Goal: Navigation & Orientation: Find specific page/section

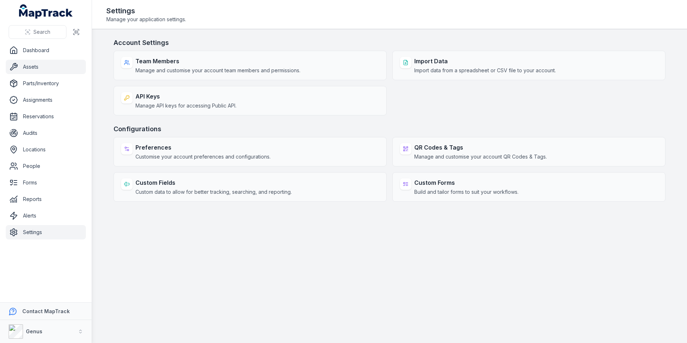
drag, startPoint x: 0, startPoint y: 0, endPoint x: 32, endPoint y: 65, distance: 72.5
click at [32, 65] on link "Assets" at bounding box center [46, 67] width 80 height 14
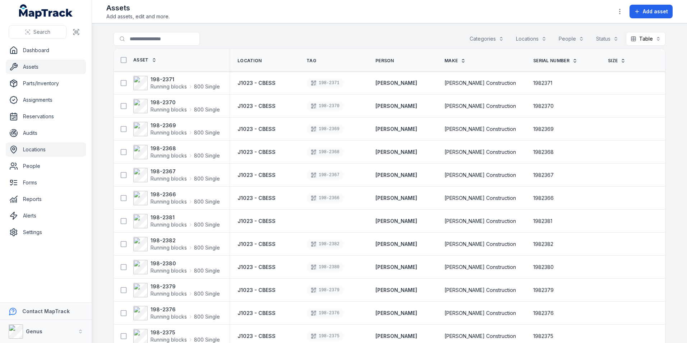
click at [46, 148] on link "Locations" at bounding box center [46, 149] width 80 height 14
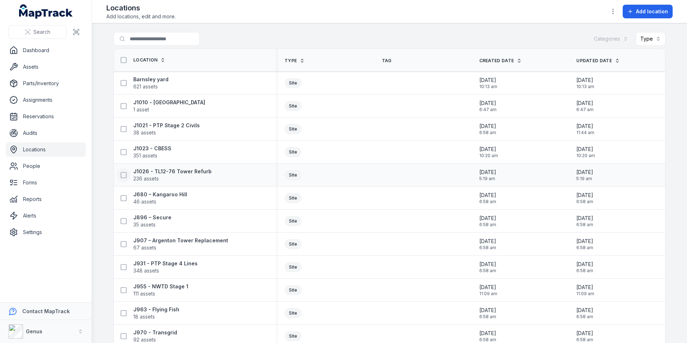
click at [120, 173] on icon at bounding box center [123, 174] width 7 height 7
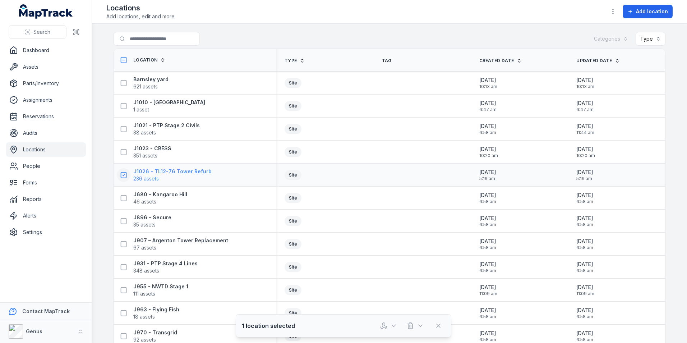
click at [179, 171] on strong "J1026 - TL12-76 Tower Refurb" at bounding box center [172, 171] width 78 height 7
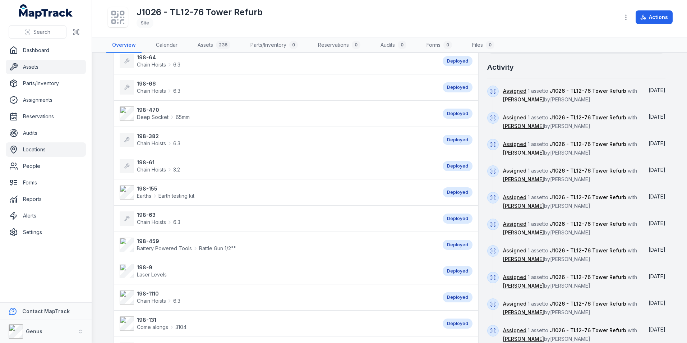
scroll to position [180, 0]
click at [54, 50] on link "Dashboard" at bounding box center [46, 50] width 80 height 14
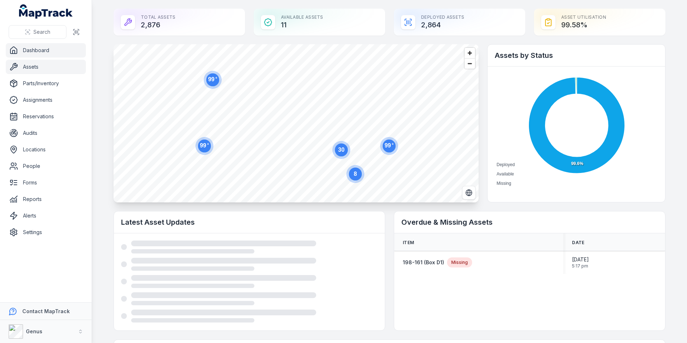
click at [29, 66] on link "Assets" at bounding box center [46, 67] width 80 height 14
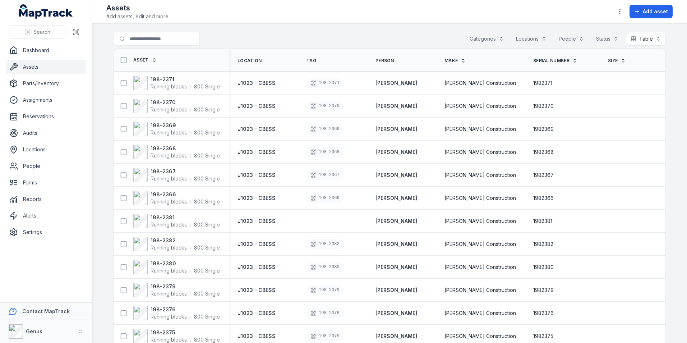
click at [498, 37] on div "Categories" at bounding box center [486, 39] width 43 height 14
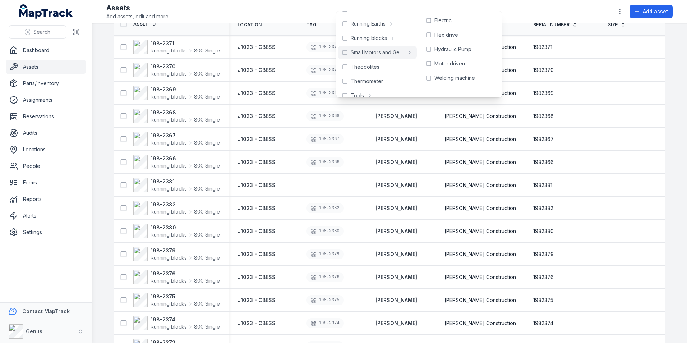
scroll to position [467, 0]
